Goal: Task Accomplishment & Management: Manage account settings

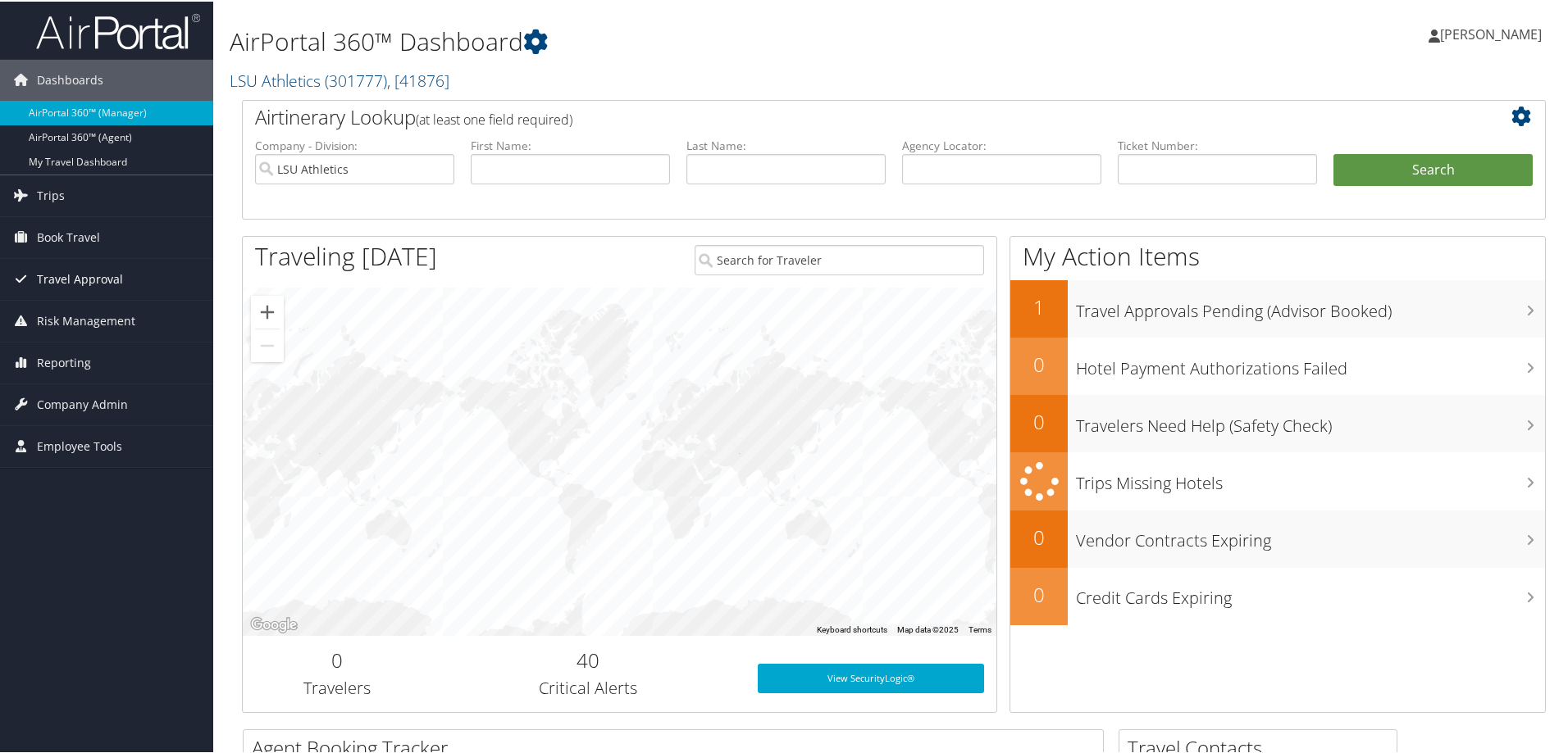
click at [97, 279] on span "Travel Approval" at bounding box center [80, 278] width 87 height 41
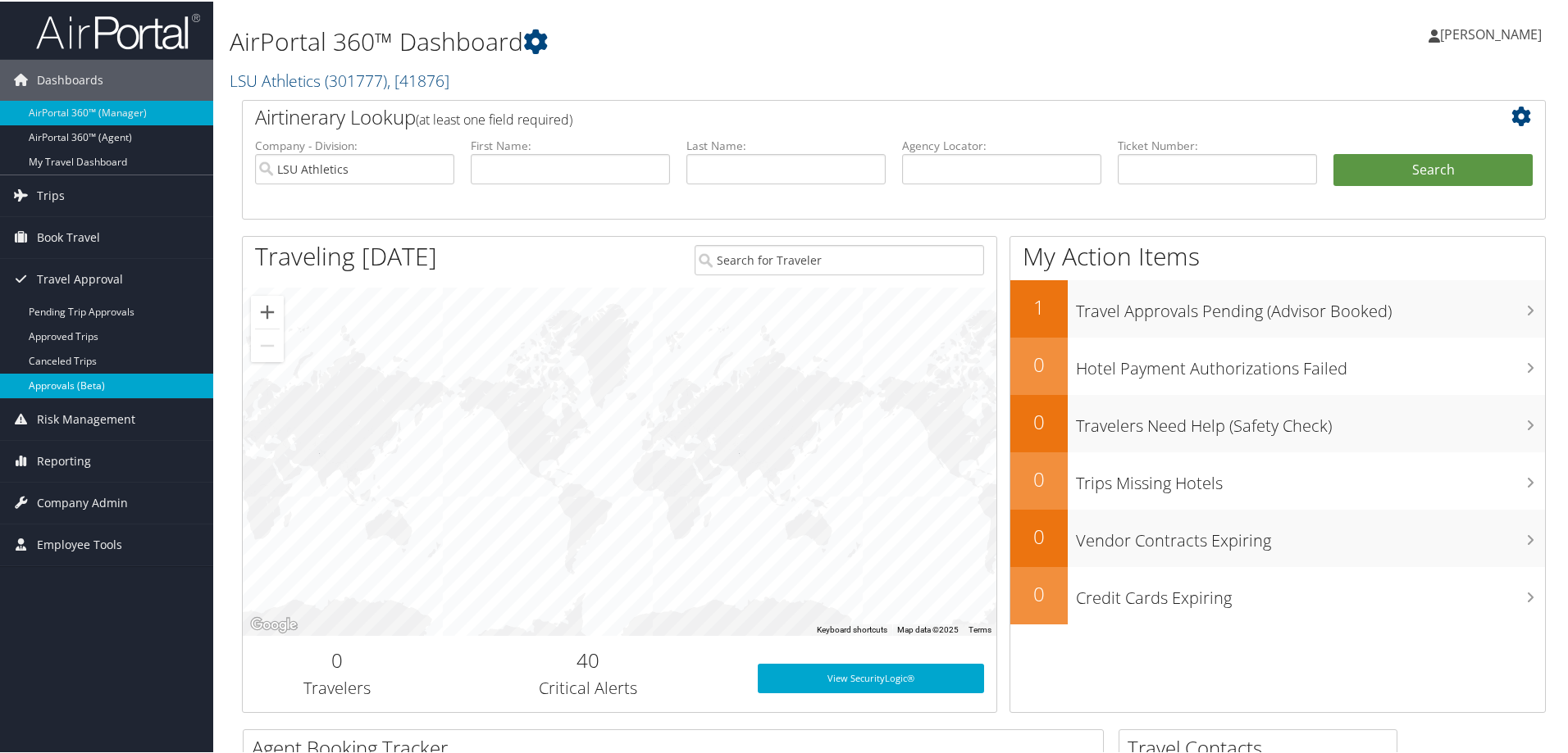
click at [112, 388] on link "Approvals (Beta)" at bounding box center [106, 384] width 213 height 24
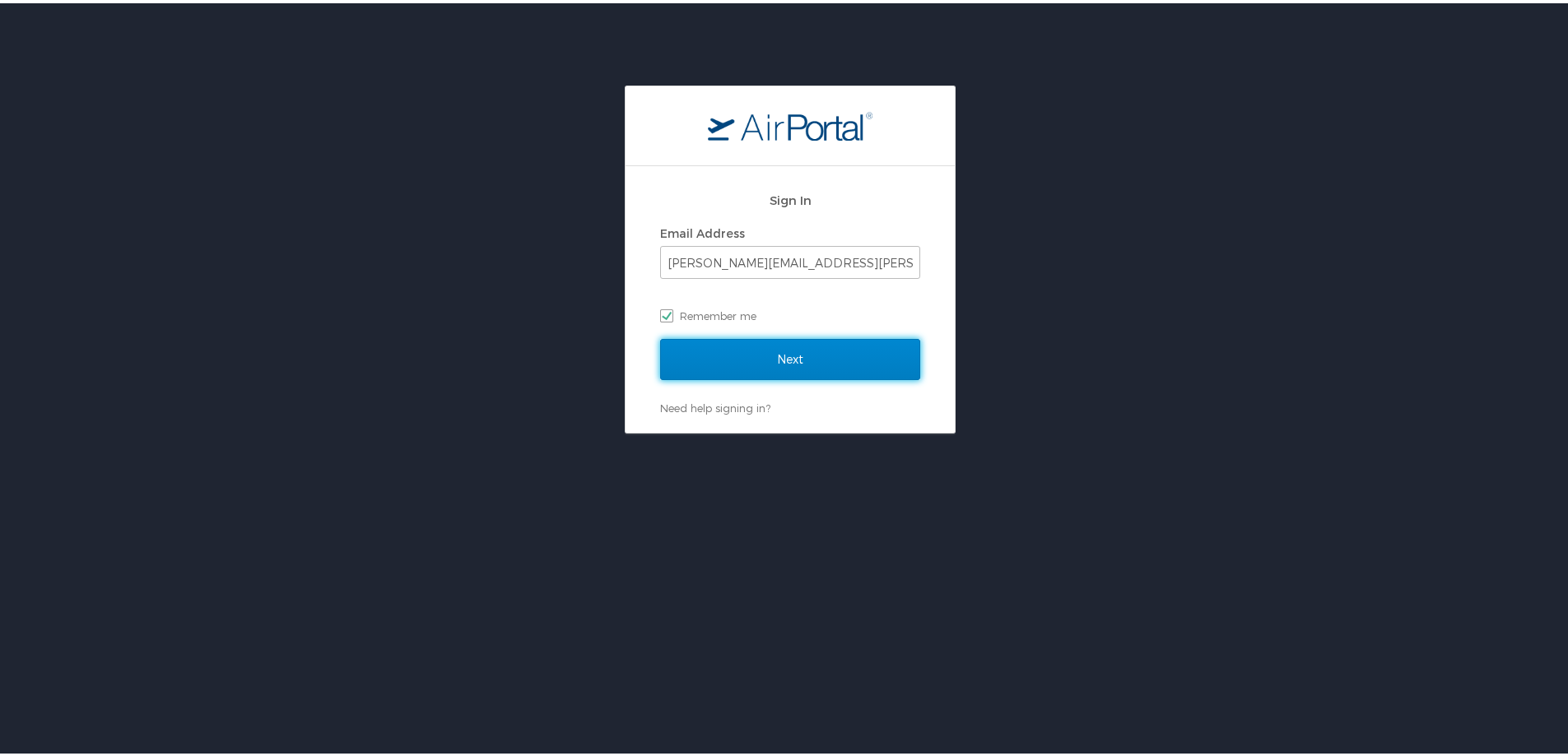
click at [740, 354] on input "Next" at bounding box center [790, 356] width 261 height 41
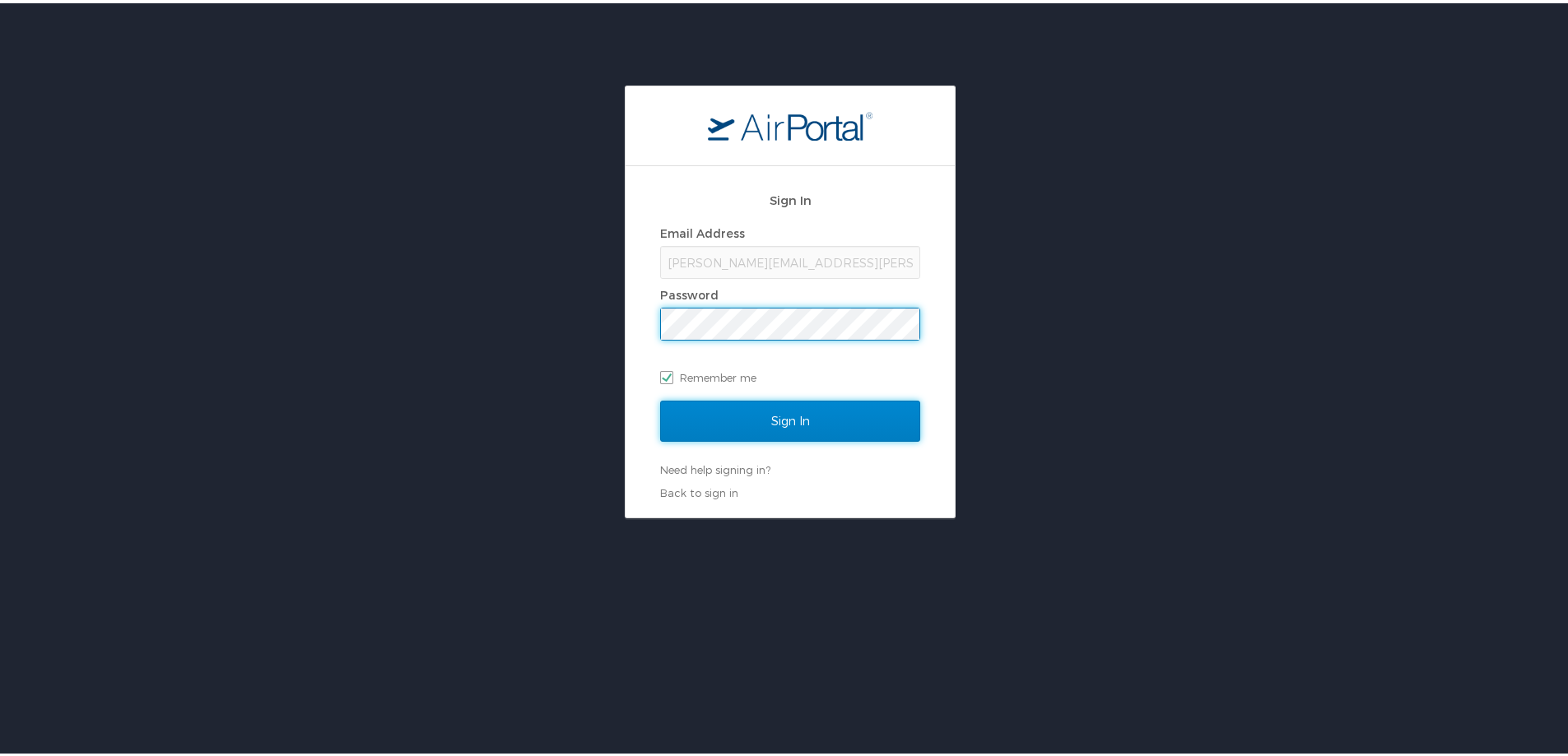
click at [745, 417] on input "Sign In" at bounding box center [790, 418] width 261 height 41
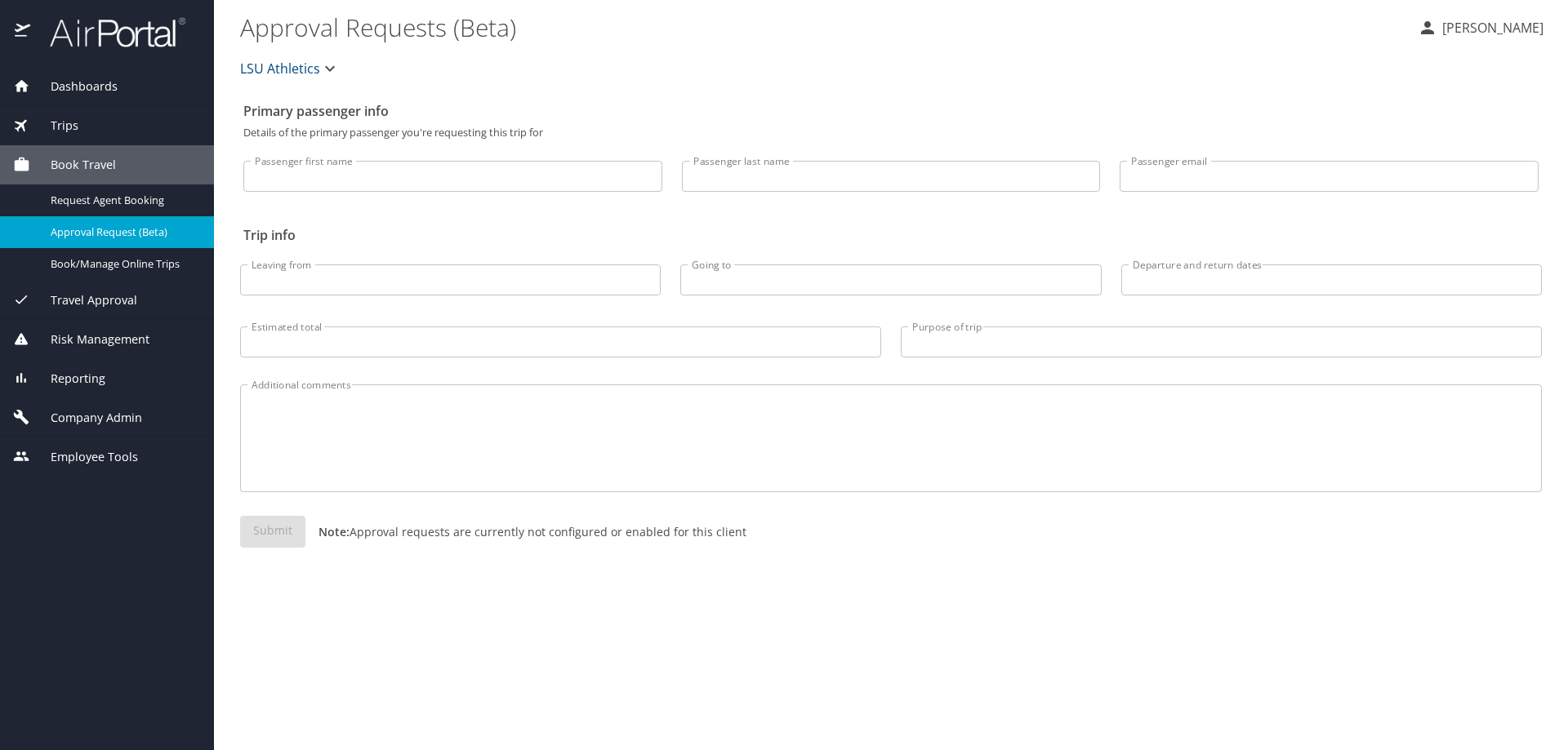
click at [114, 300] on span "Travel Approval" at bounding box center [83, 300] width 107 height 18
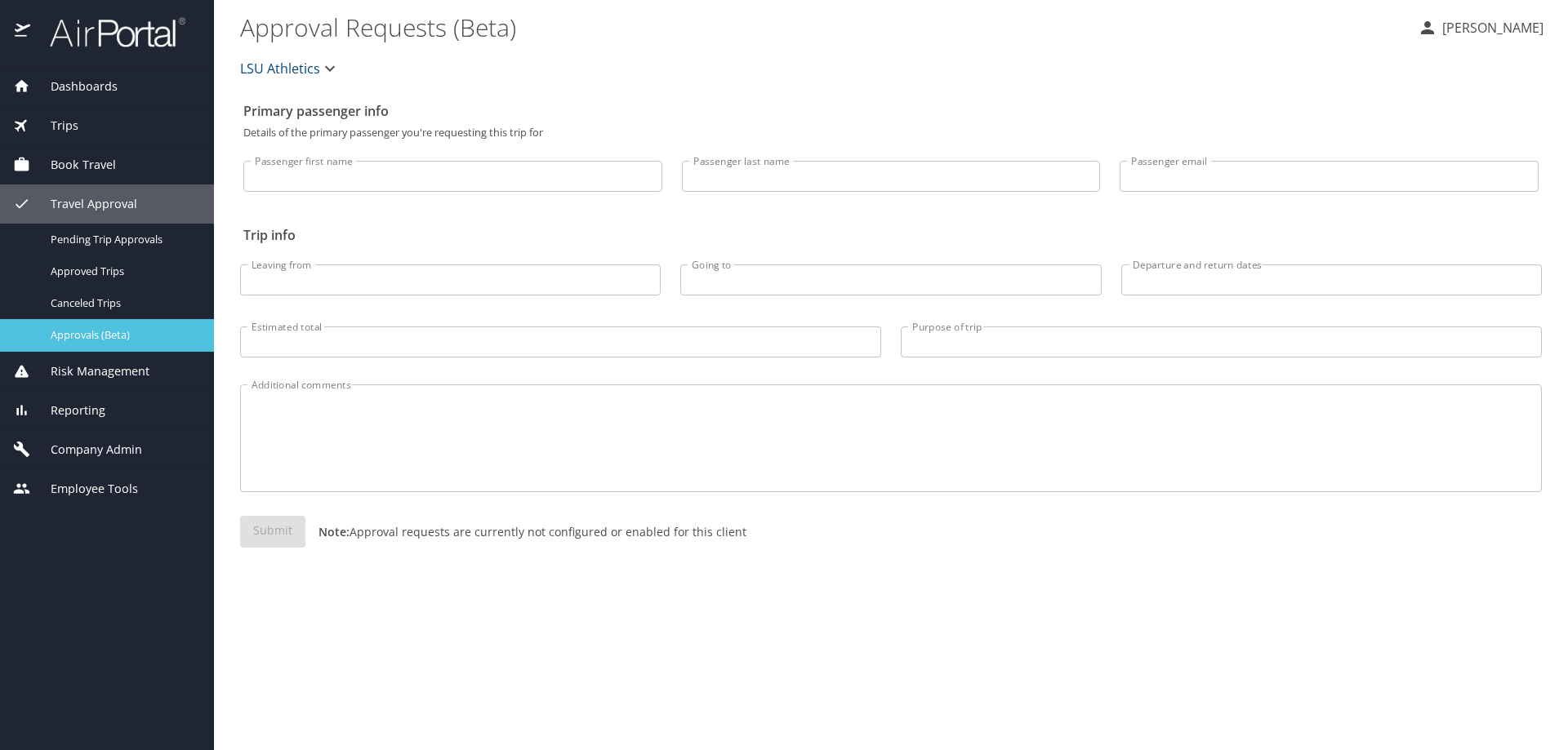
click at [124, 336] on span "Approvals (Beta)" at bounding box center [122, 335] width 143 height 15
